Goal: Browse casually

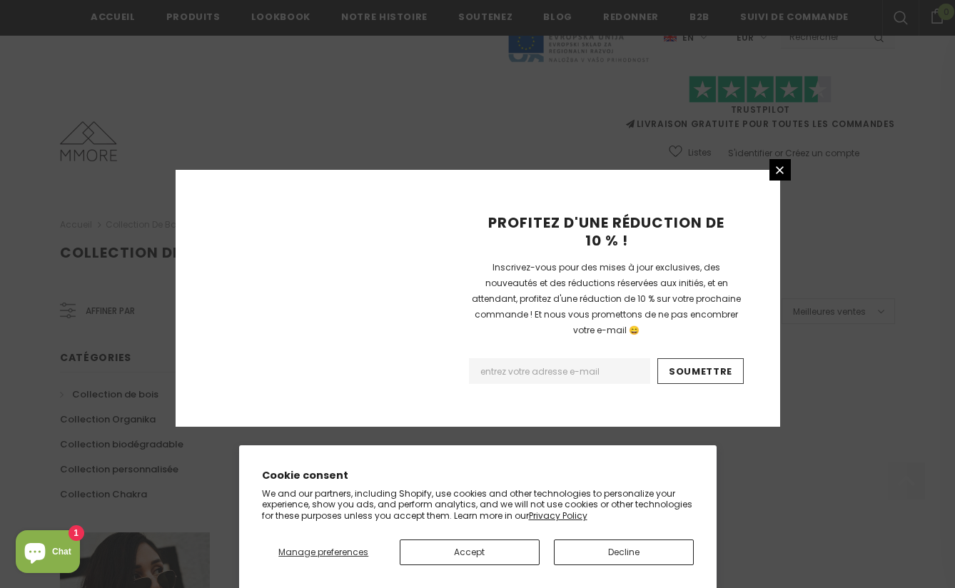
scroll to position [909, 0]
